Goal: Transaction & Acquisition: Purchase product/service

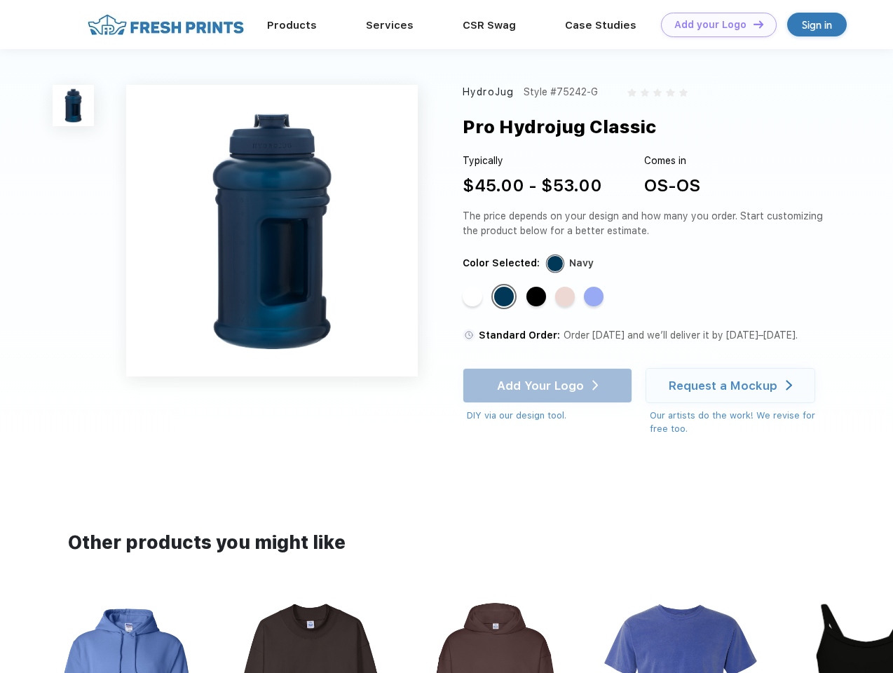
click at [713, 25] on link "Add your Logo Design Tool" at bounding box center [719, 25] width 116 height 25
click at [0, 0] on div "Design Tool" at bounding box center [0, 0] width 0 height 0
click at [752, 24] on link "Add your Logo Design Tool" at bounding box center [719, 25] width 116 height 25
click at [74, 105] on img at bounding box center [73, 105] width 41 height 41
click at [474, 297] on div "Standard Color" at bounding box center [473, 297] width 20 height 20
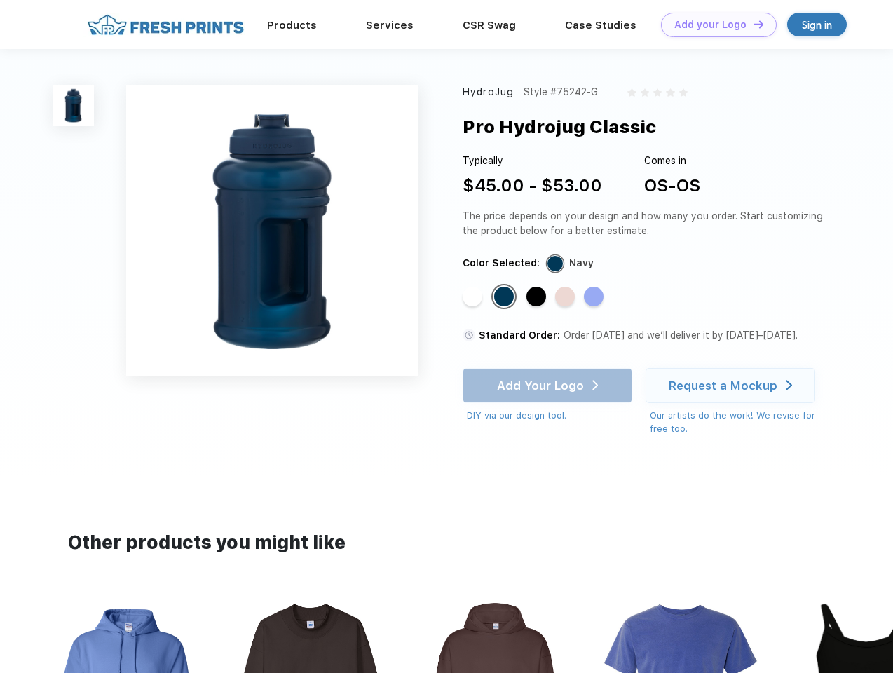
click at [505, 297] on div "Standard Color" at bounding box center [504, 297] width 20 height 20
click at [538, 297] on div "Standard Color" at bounding box center [536, 297] width 20 height 20
click at [566, 297] on div "Standard Color" at bounding box center [565, 297] width 20 height 20
click at [595, 297] on div "Standard Color" at bounding box center [594, 297] width 20 height 20
click at [549, 385] on div "Add Your Logo DIY via our design tool. Ah shoot! This product isn't up in our d…" at bounding box center [548, 395] width 170 height 55
